Goal: Obtain resource: Obtain resource

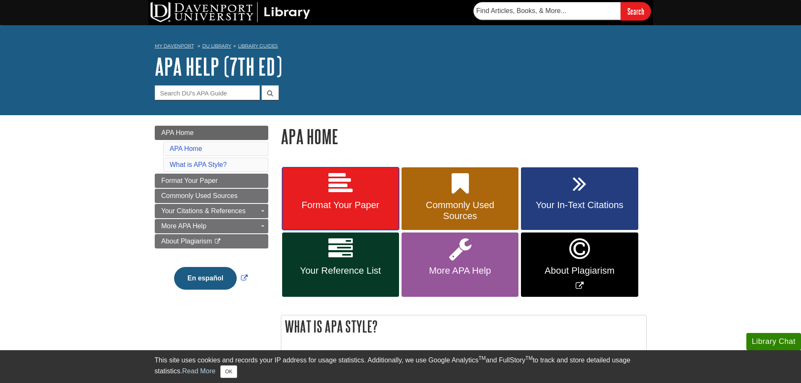
click at [314, 203] on span "Format Your Paper" at bounding box center [341, 205] width 104 height 11
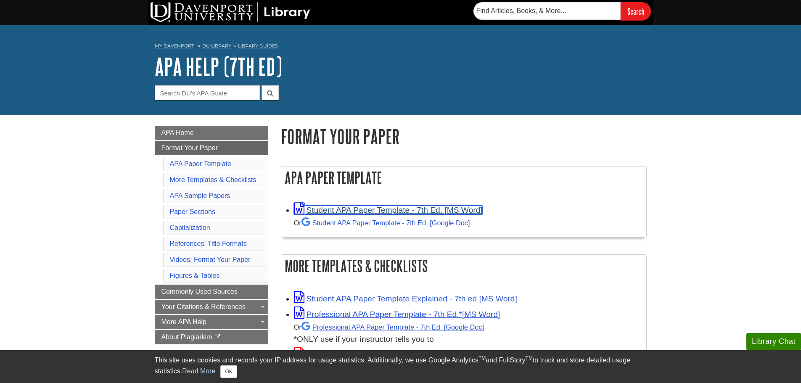
click at [420, 207] on link "Student APA Paper Template - 7th Ed. [MS Word]" at bounding box center [388, 210] width 189 height 9
